Goal: Transaction & Acquisition: Purchase product/service

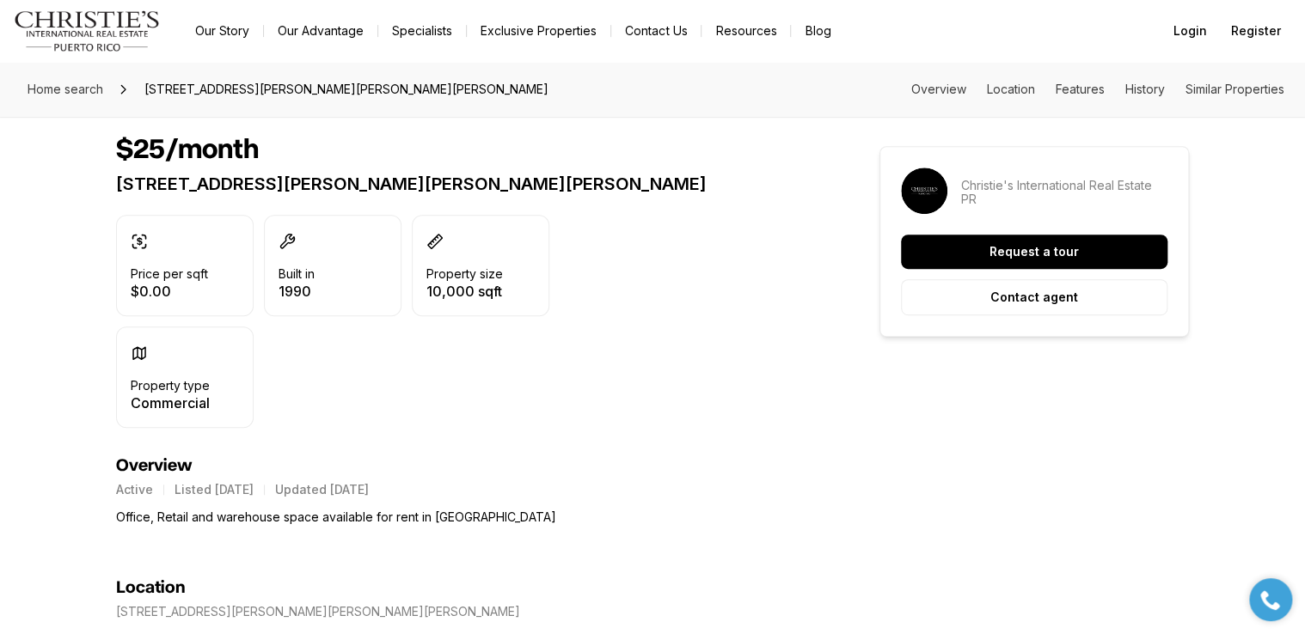
click at [107, 34] on img "Main navigation" at bounding box center [87, 30] width 147 height 41
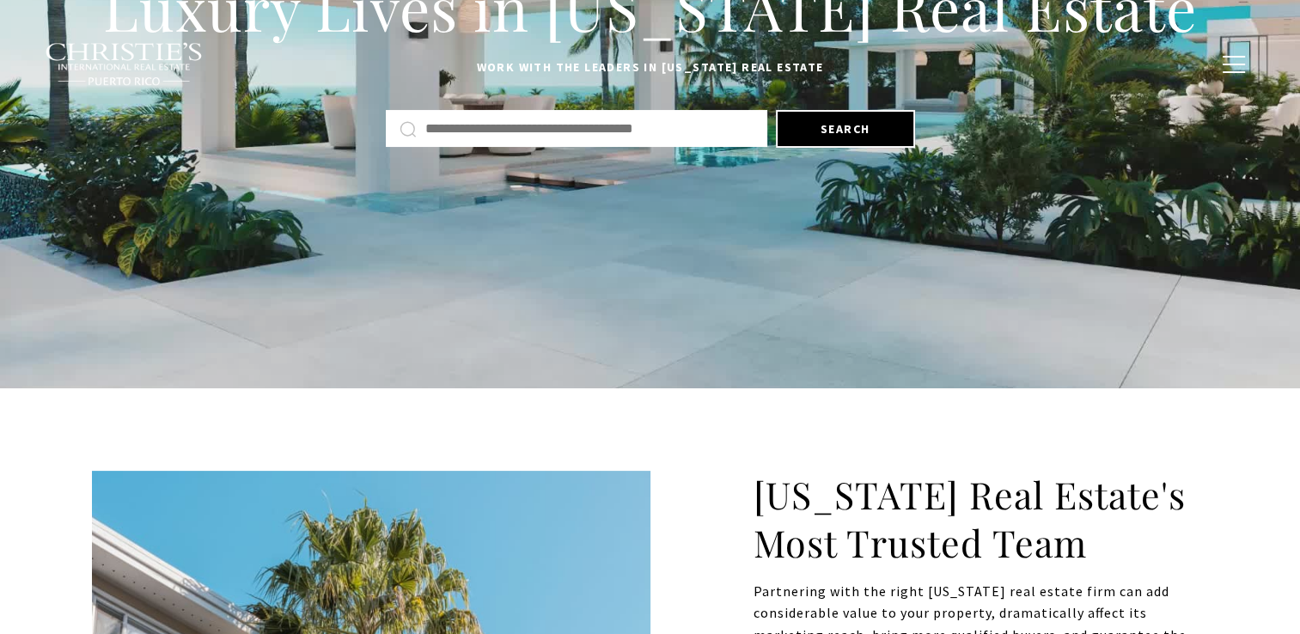
scroll to position [275, 0]
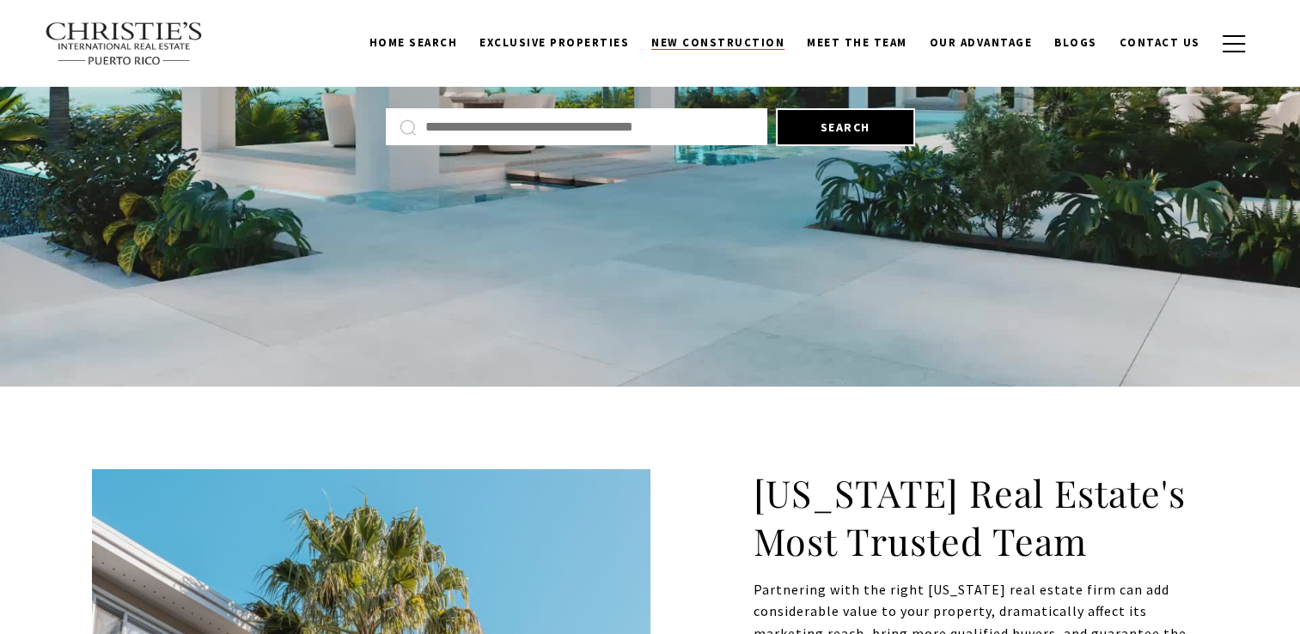
click at [711, 37] on span "New Construction" at bounding box center [717, 42] width 133 height 15
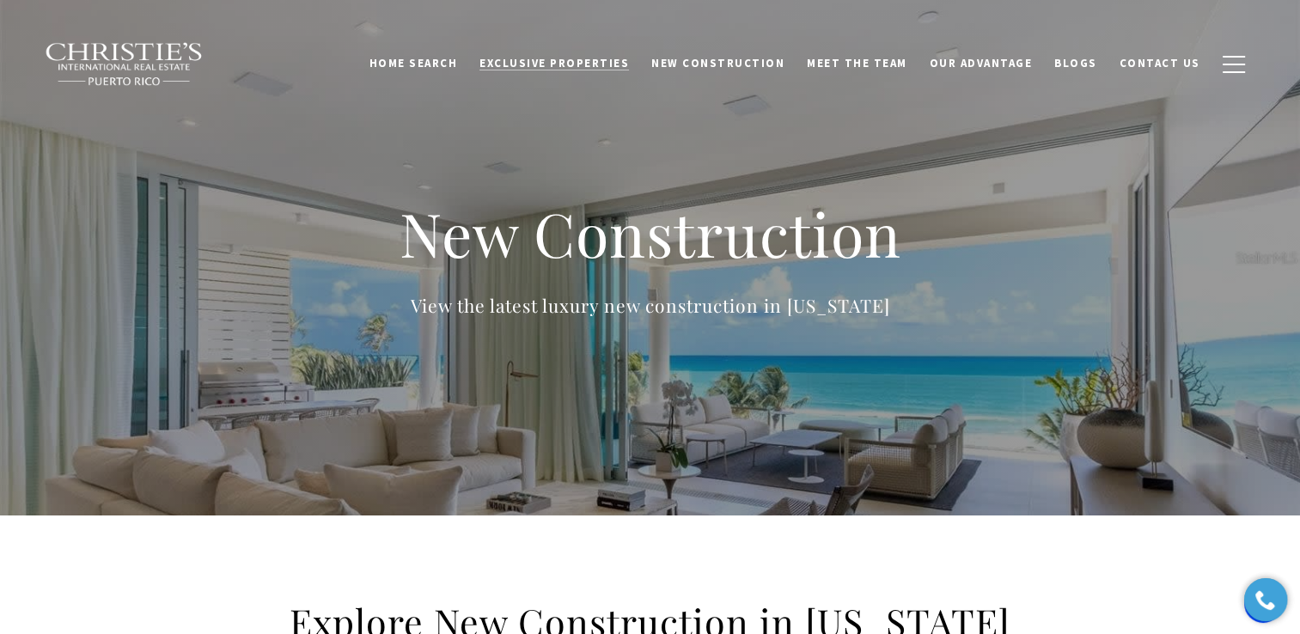
click at [578, 60] on span "Exclusive Properties" at bounding box center [555, 63] width 150 height 15
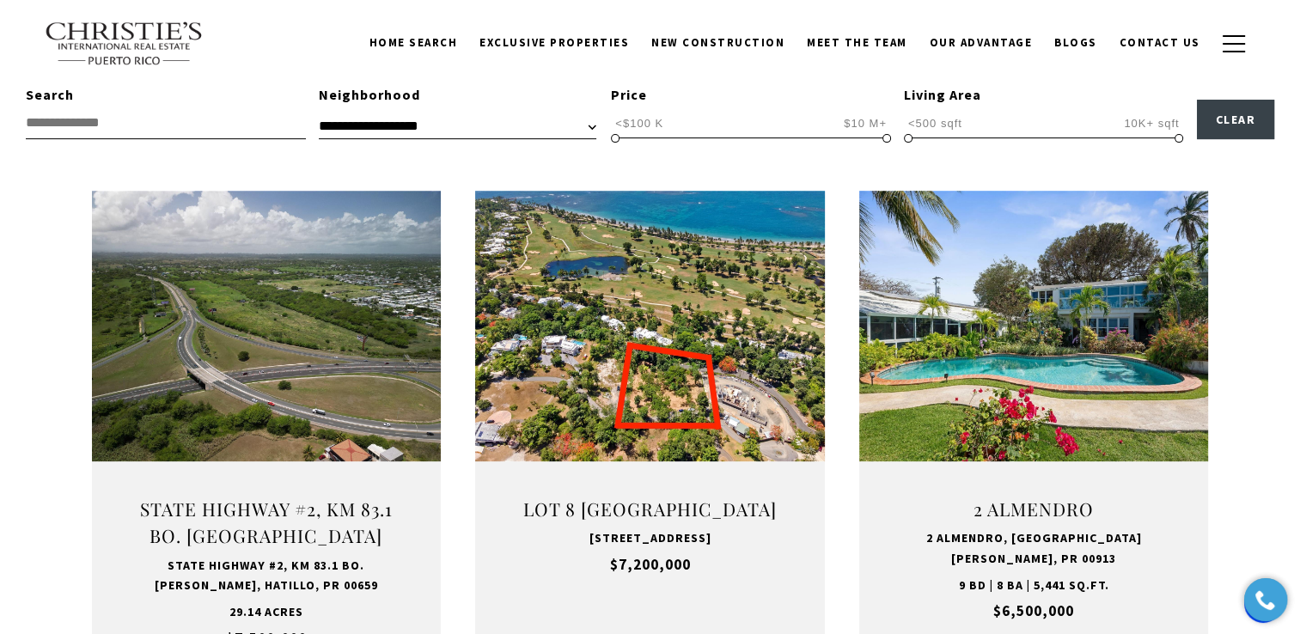
click at [217, 122] on input "text" at bounding box center [166, 123] width 280 height 32
type input "********"
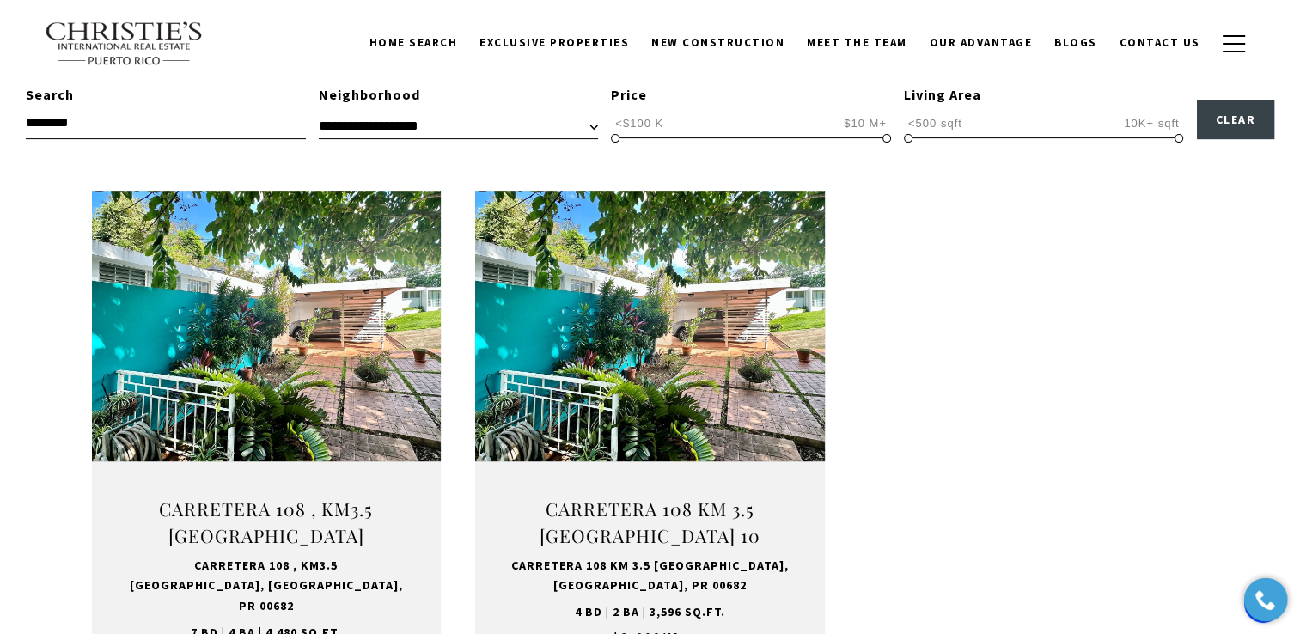
scroll to position [516, 0]
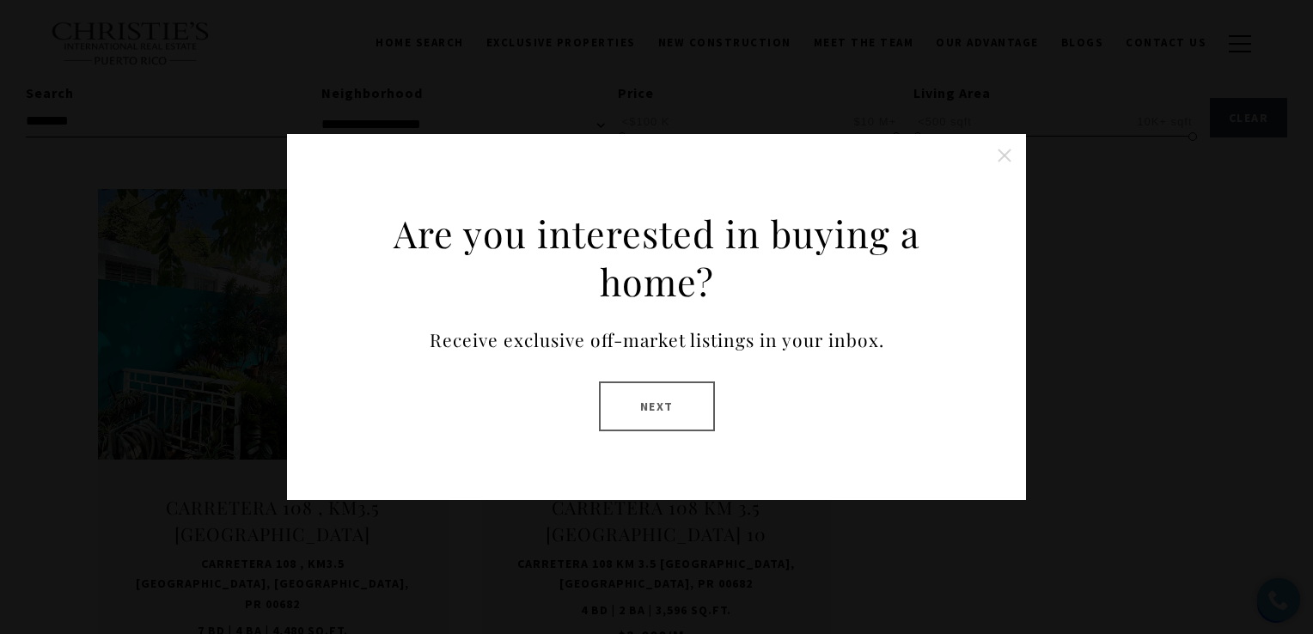
click at [1075, 263] on div "Are you interested in buying a home? Receive exclusive off-market listings in y…" at bounding box center [656, 317] width 1313 height 634
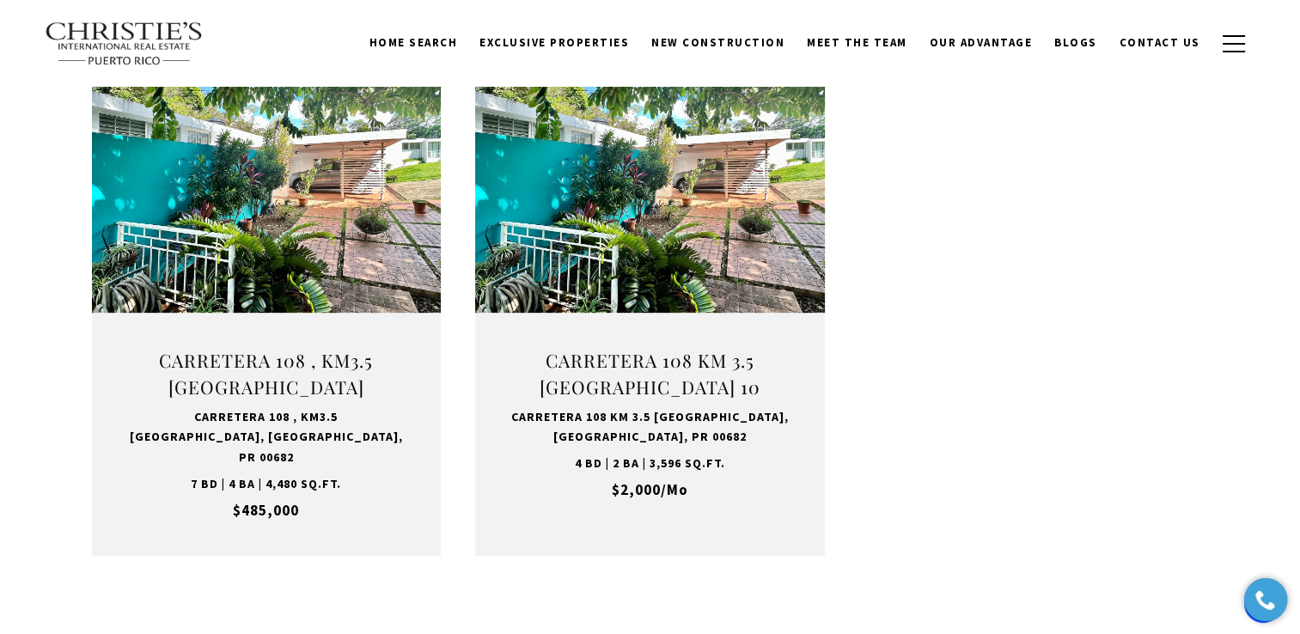
scroll to position [658, 0]
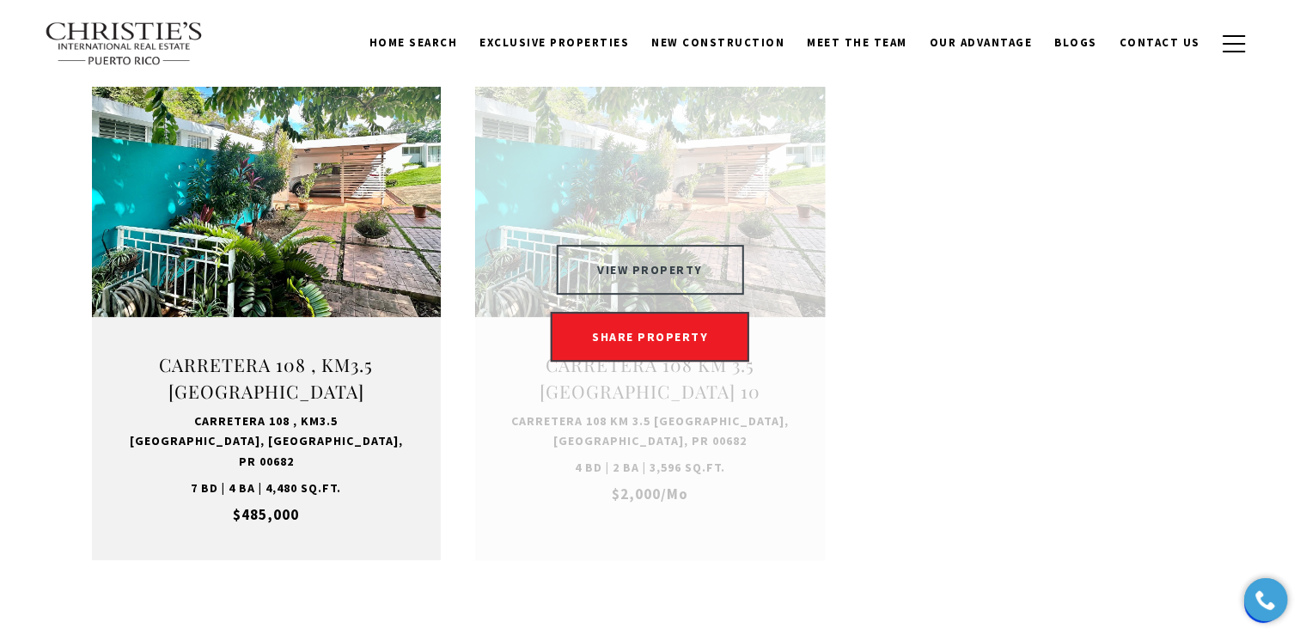
click at [626, 255] on button "VIEW PROPERTY" at bounding box center [650, 270] width 188 height 50
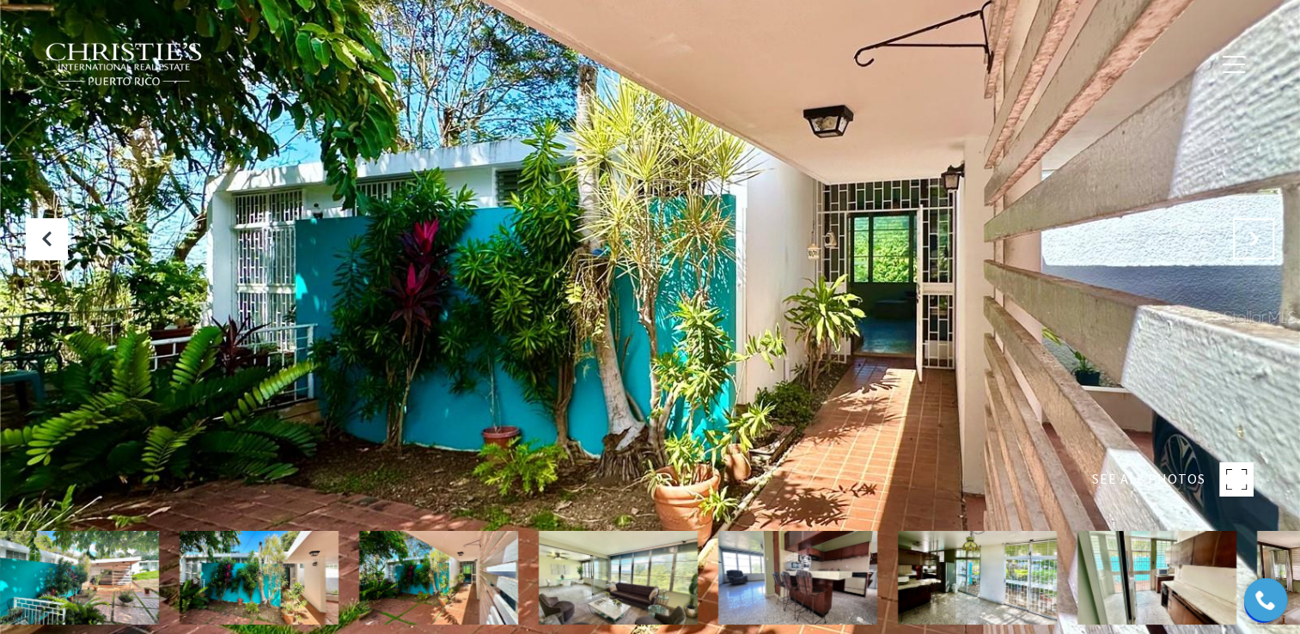
click at [1249, 246] on icon "Next Slide" at bounding box center [1253, 238] width 17 height 17
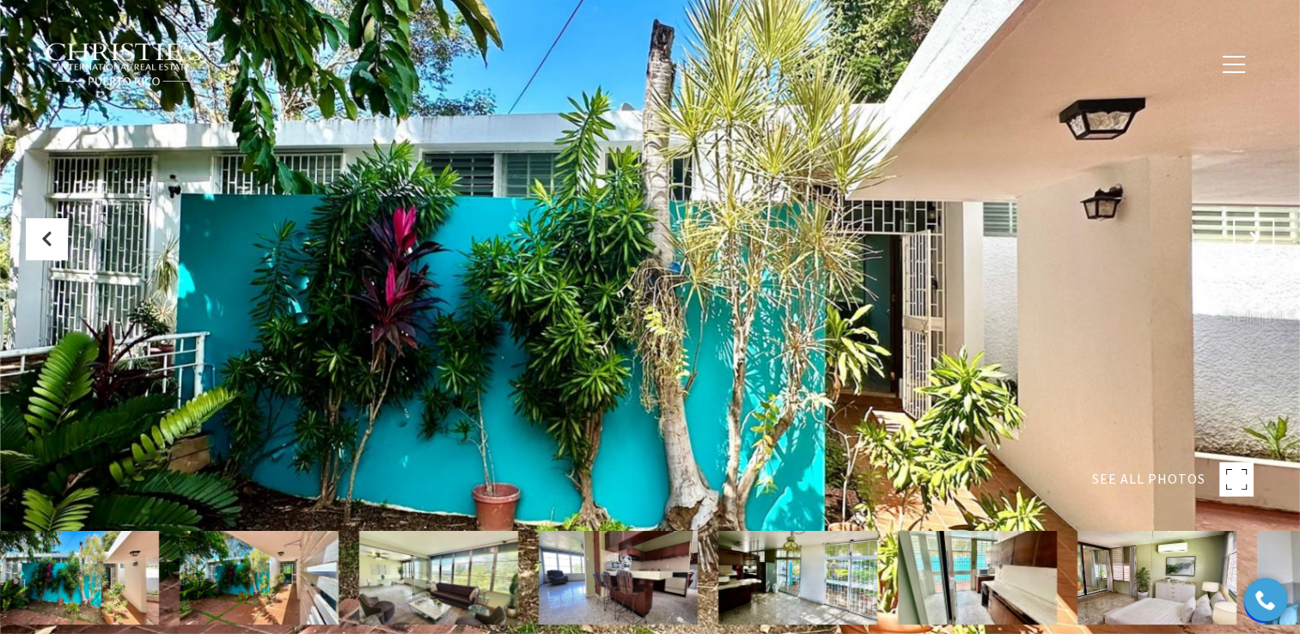
click at [1249, 246] on icon "Next Slide" at bounding box center [1253, 238] width 17 height 17
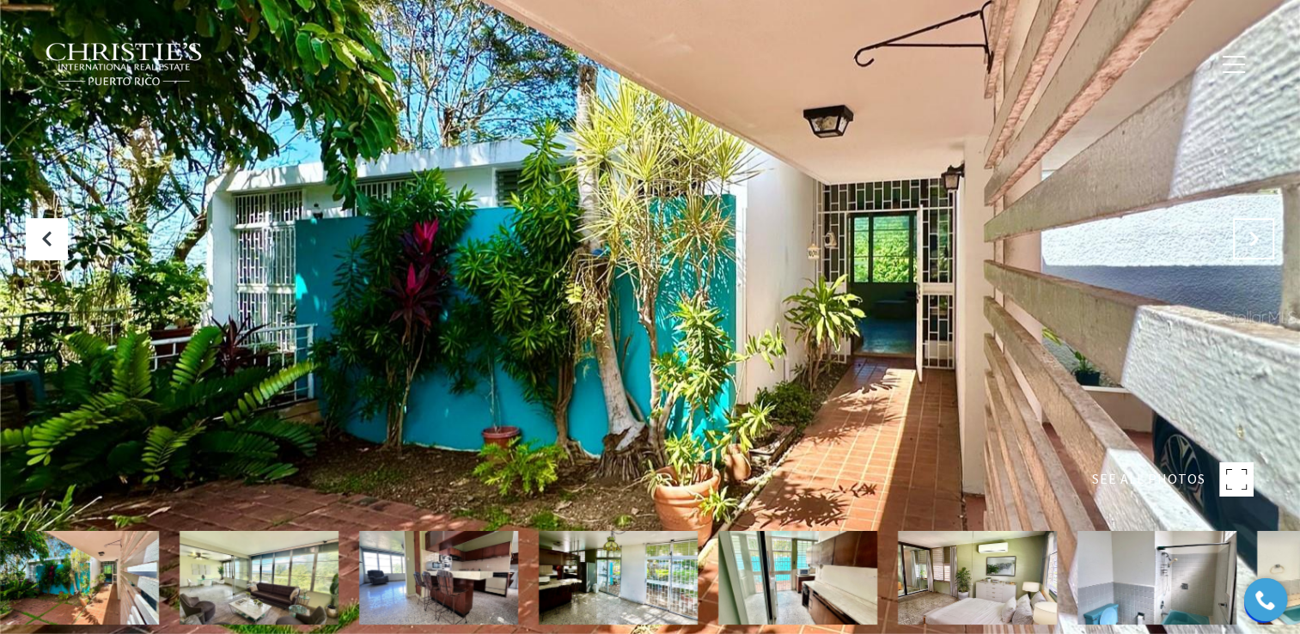
click at [1249, 246] on icon "Next Slide" at bounding box center [1253, 238] width 17 height 17
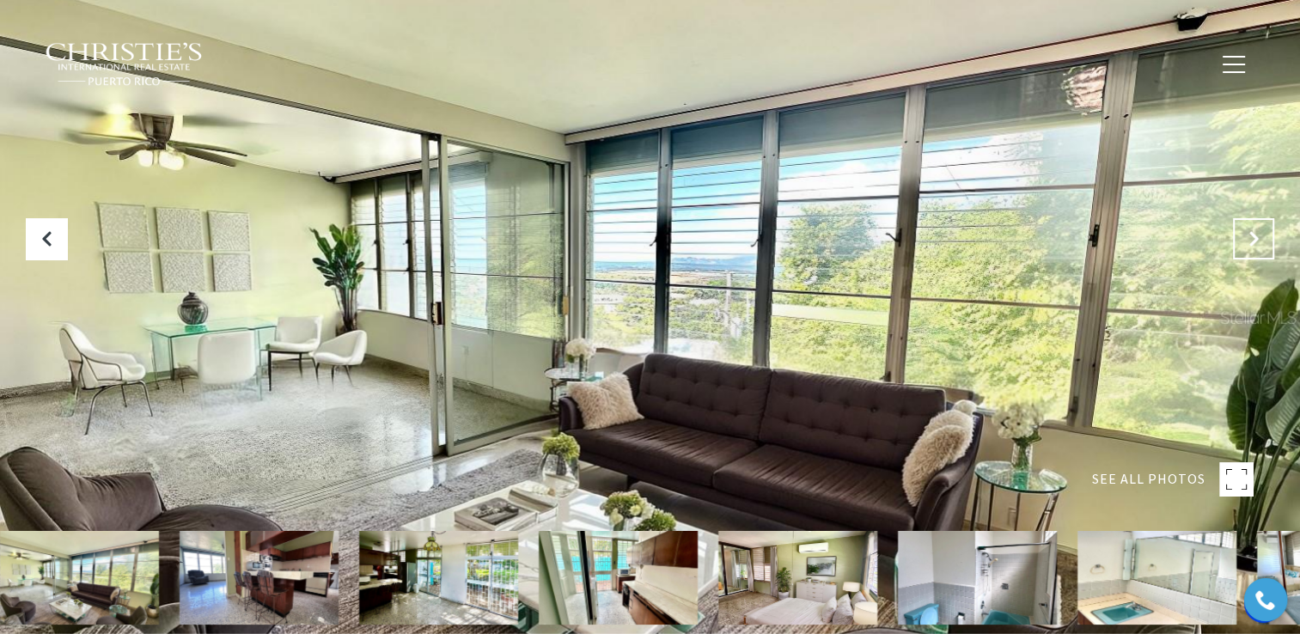
click at [1249, 246] on icon "Next Slide" at bounding box center [1253, 238] width 17 height 17
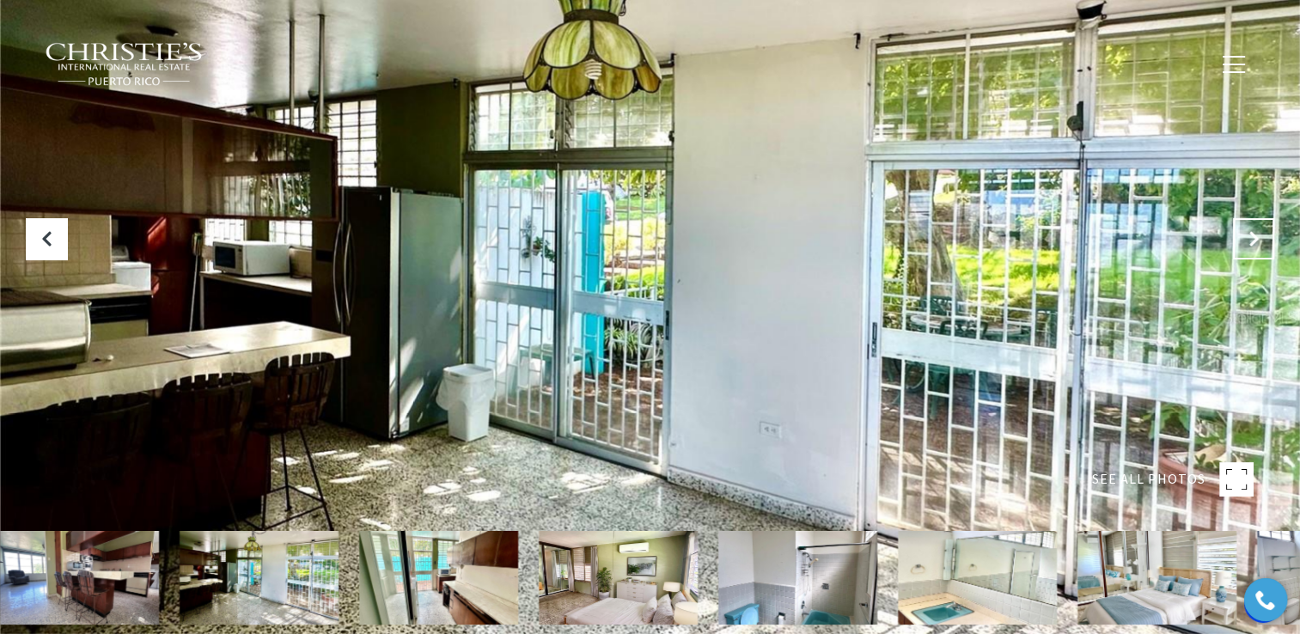
click at [1249, 246] on icon "Next Slide" at bounding box center [1253, 238] width 17 height 17
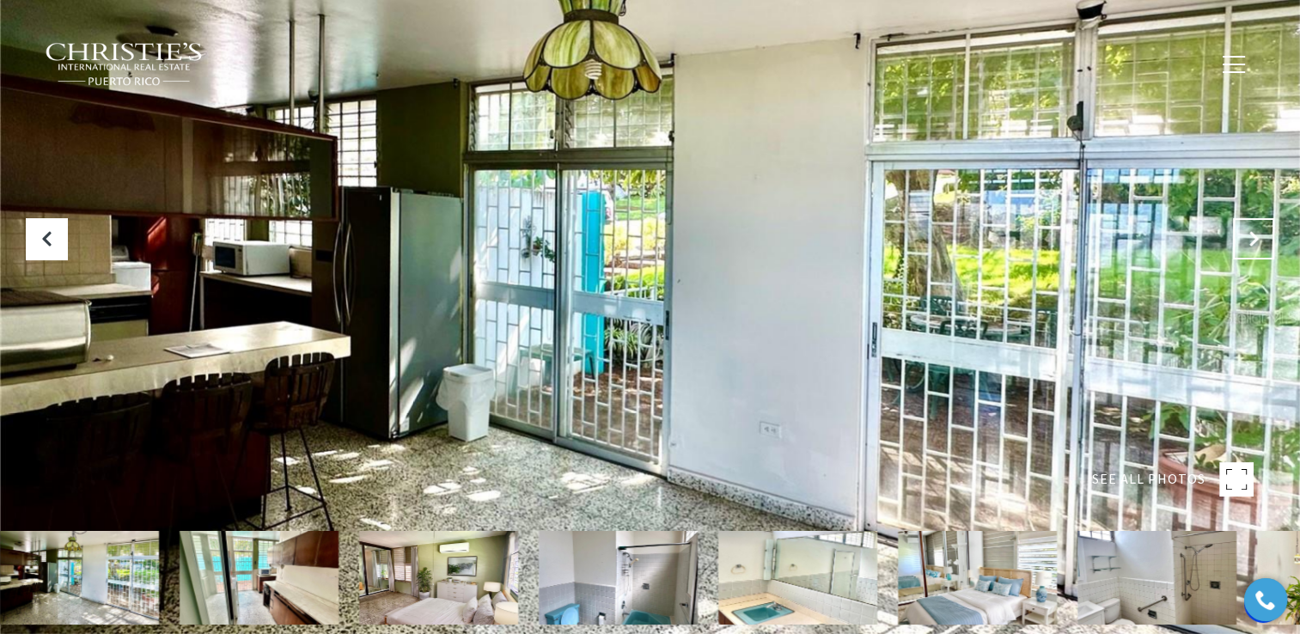
click at [1249, 246] on icon "Next Slide" at bounding box center [1253, 238] width 17 height 17
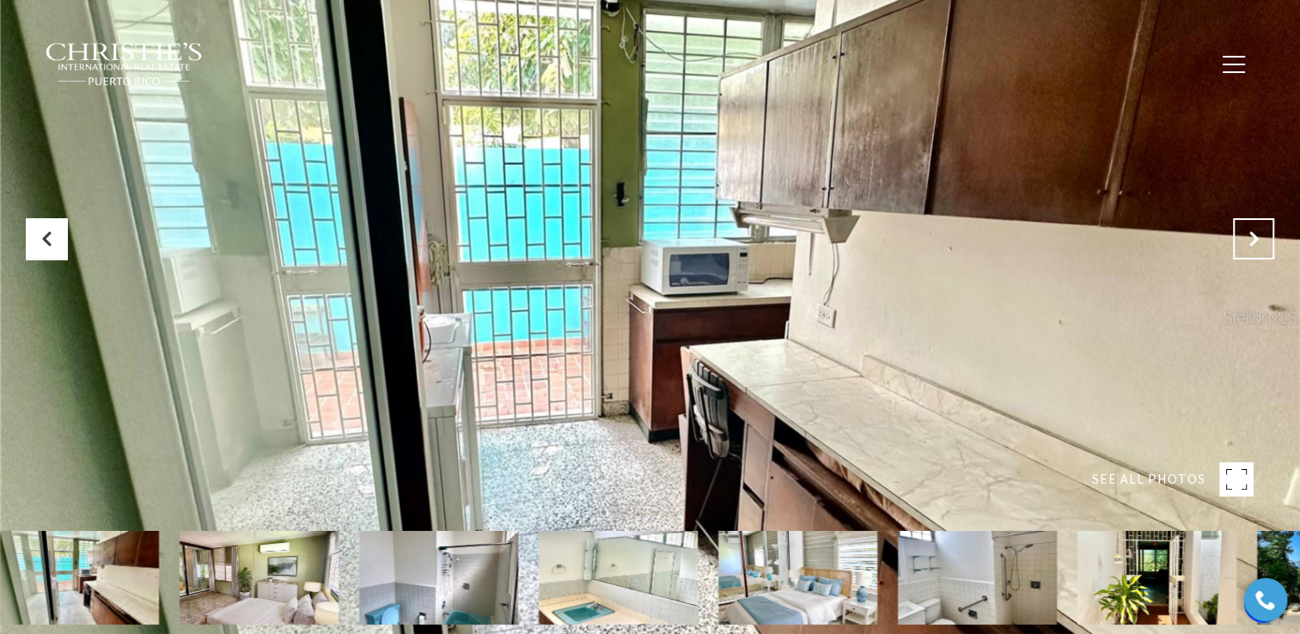
click at [1249, 246] on icon "Next Slide" at bounding box center [1253, 238] width 17 height 17
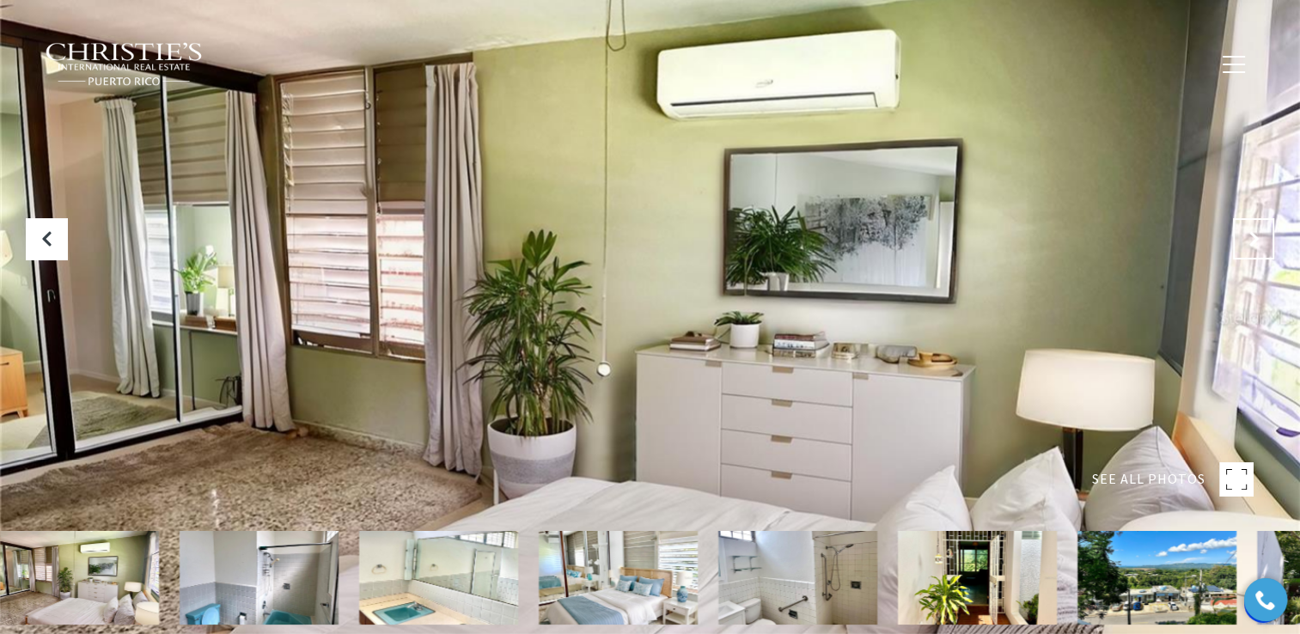
click at [1249, 246] on icon "Next Slide" at bounding box center [1253, 238] width 17 height 17
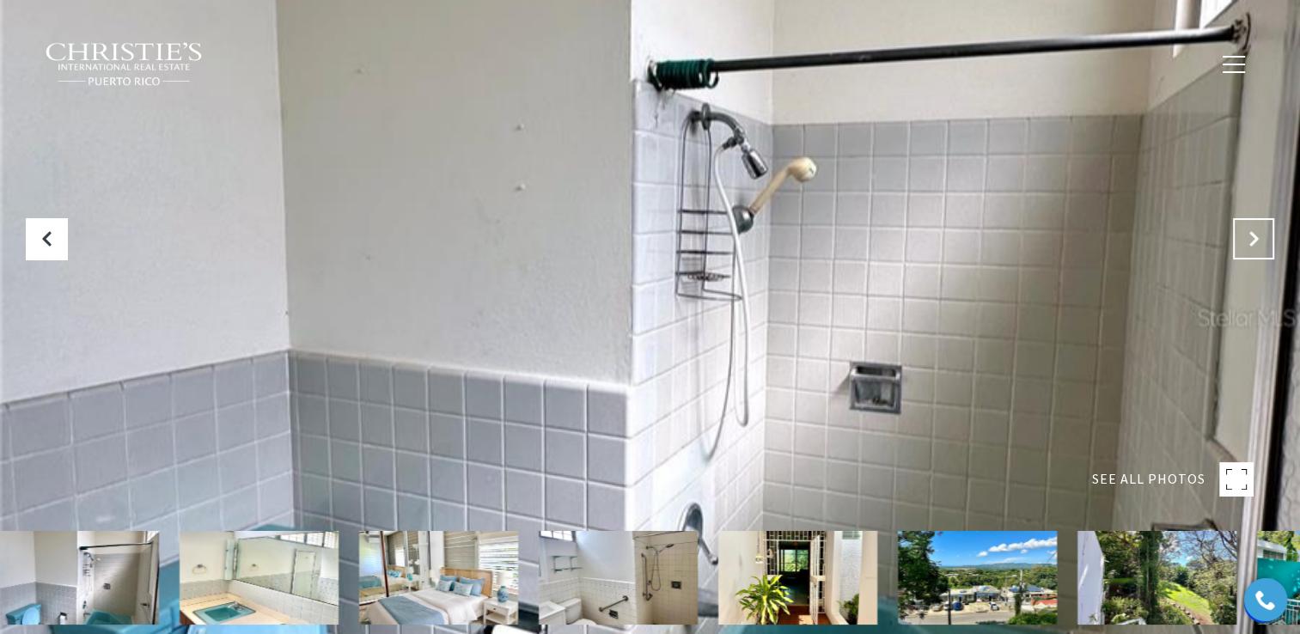
click at [1249, 246] on icon "Next Slide" at bounding box center [1253, 238] width 17 height 17
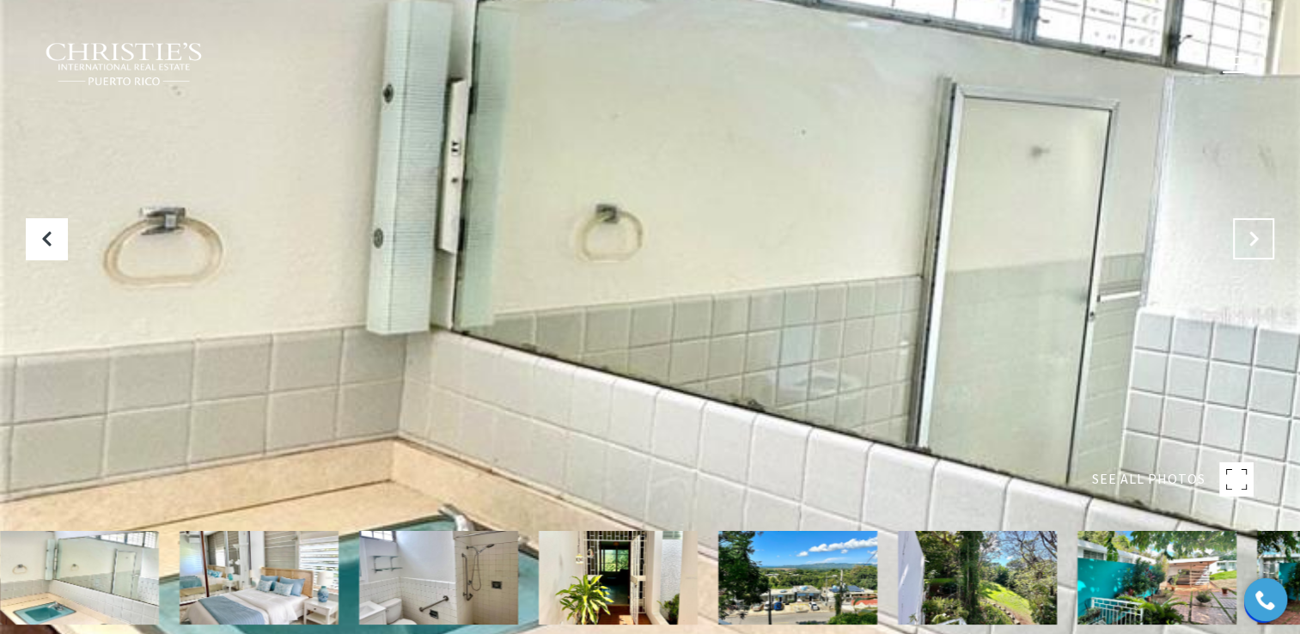
click at [1249, 246] on icon "Next Slide" at bounding box center [1253, 238] width 17 height 17
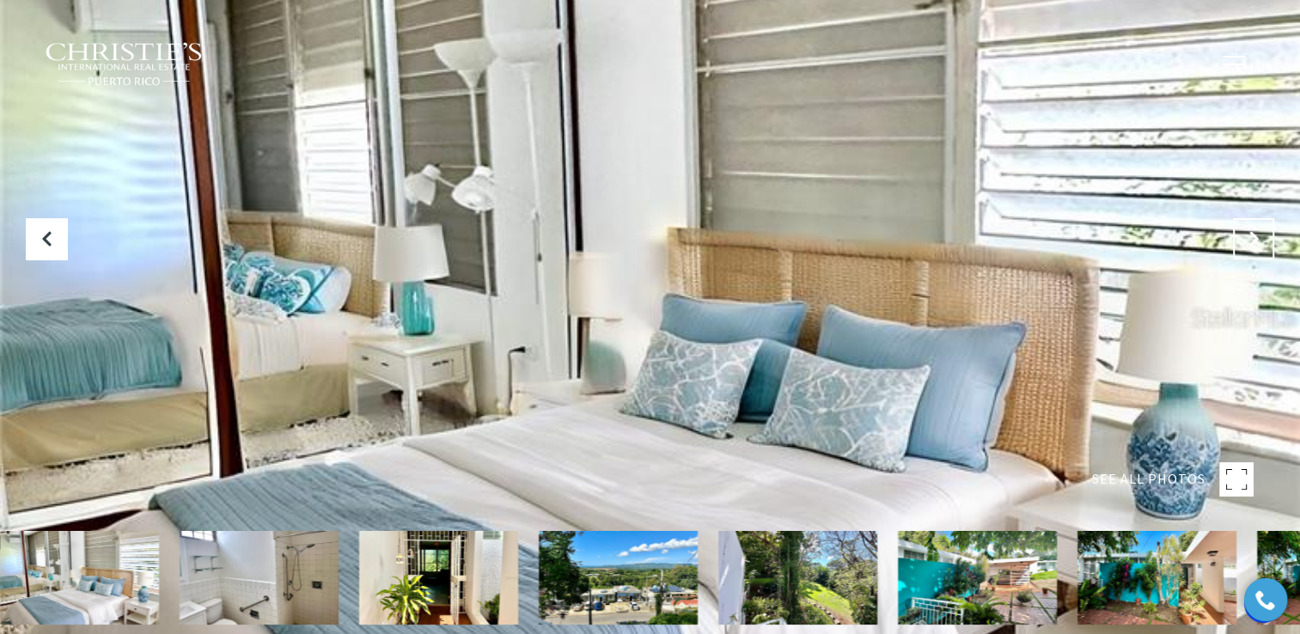
click at [1249, 246] on icon "Next Slide" at bounding box center [1253, 238] width 17 height 17
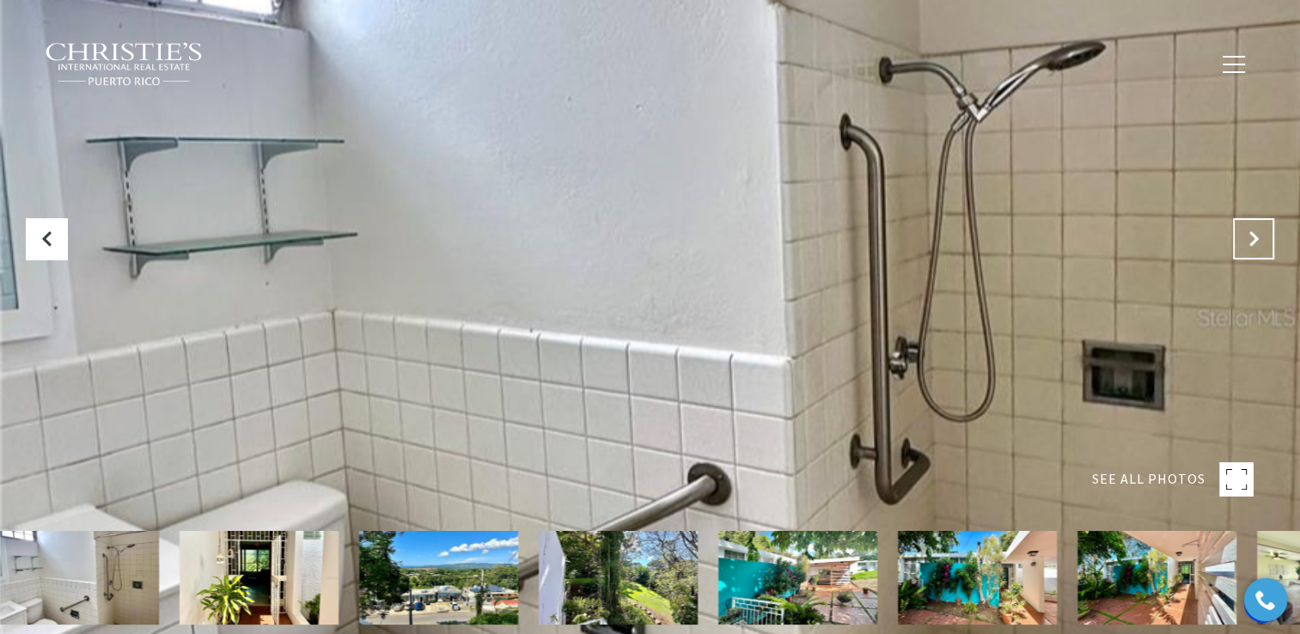
click at [1249, 246] on icon "Next Slide" at bounding box center [1253, 238] width 17 height 17
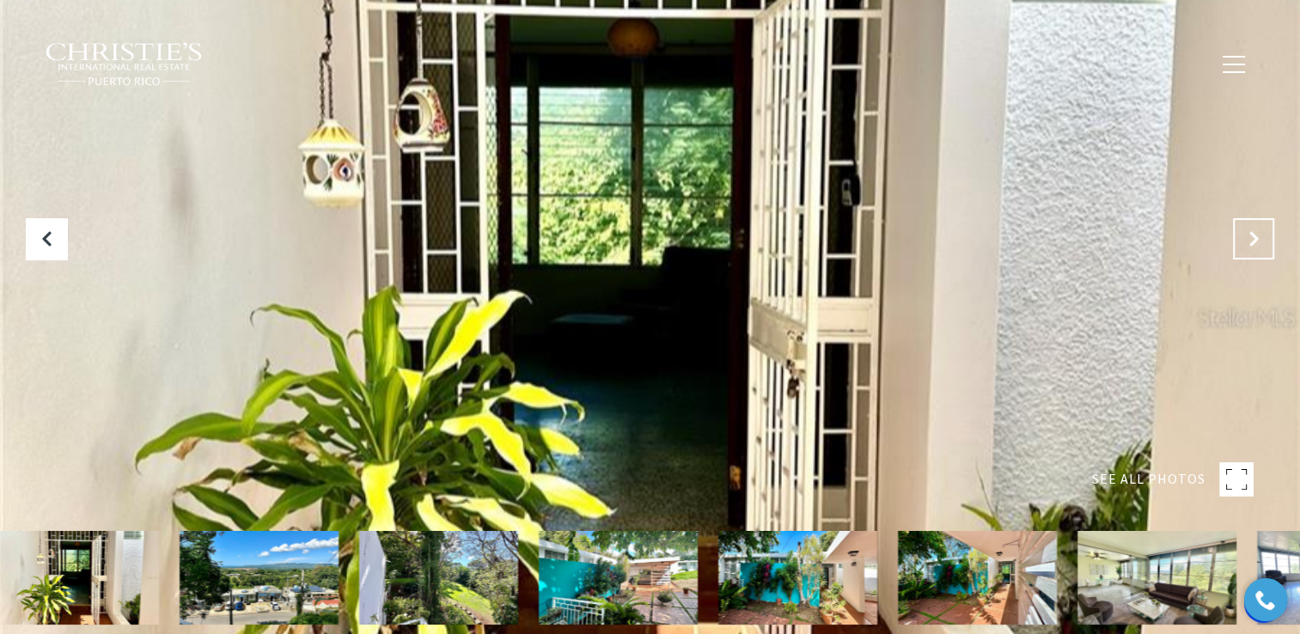
click at [1249, 246] on icon "Next Slide" at bounding box center [1253, 238] width 17 height 17
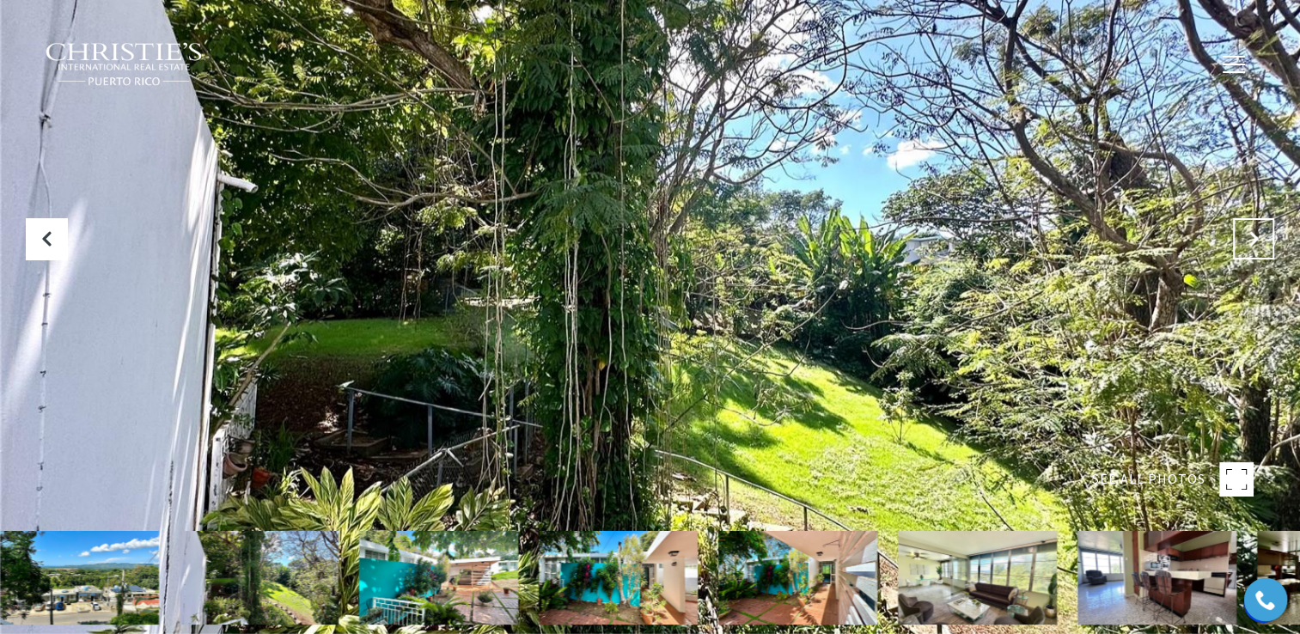
click at [1249, 246] on icon "Next Slide" at bounding box center [1253, 238] width 17 height 17
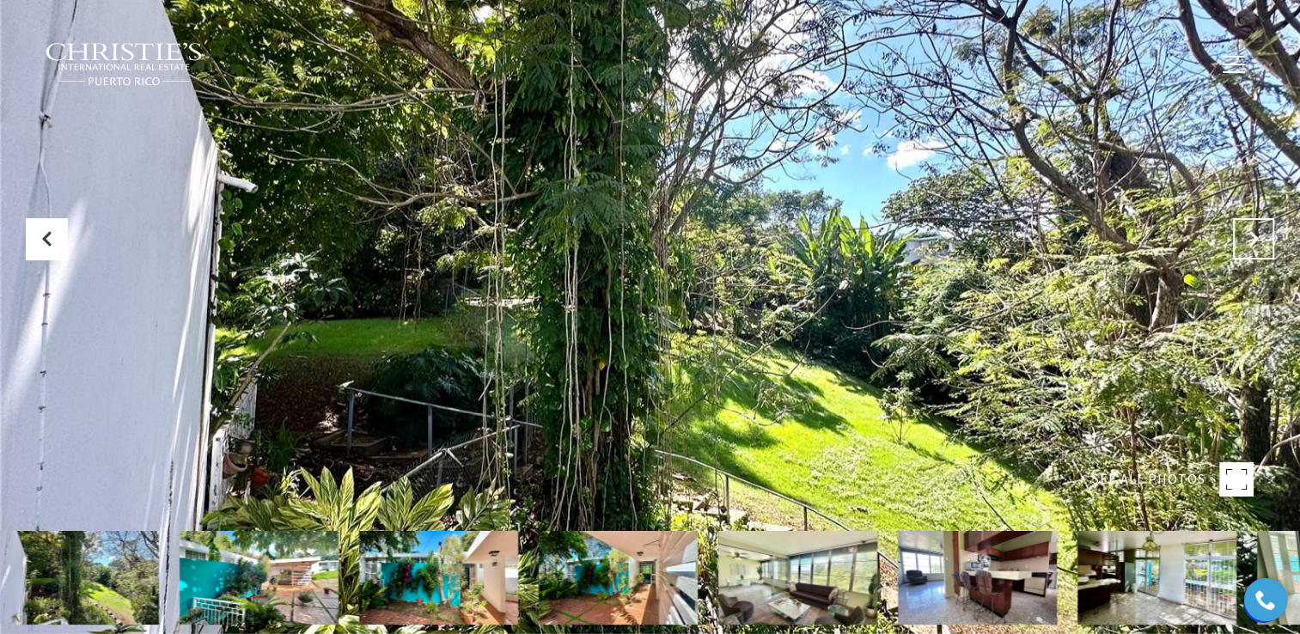
click at [1249, 246] on icon "Next Slide" at bounding box center [1253, 238] width 17 height 17
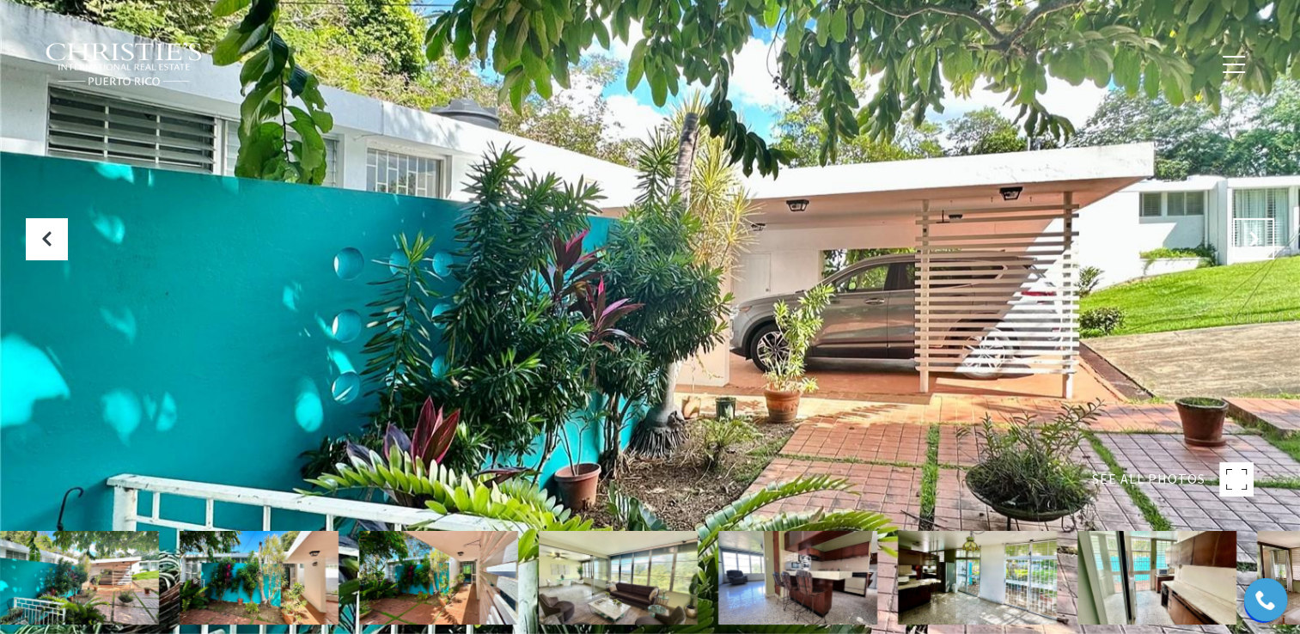
click at [1249, 246] on icon "Next Slide" at bounding box center [1253, 238] width 17 height 17
